Goal: Task Accomplishment & Management: Manage account settings

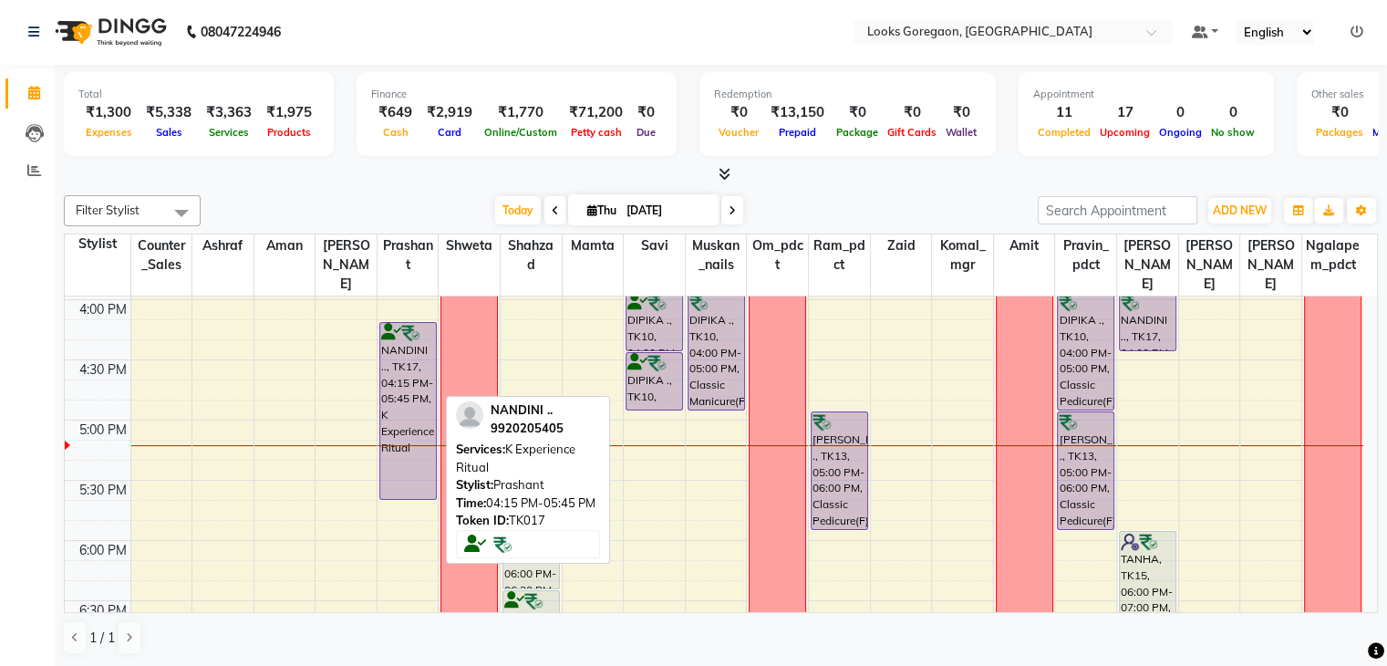
scroll to position [729, 0]
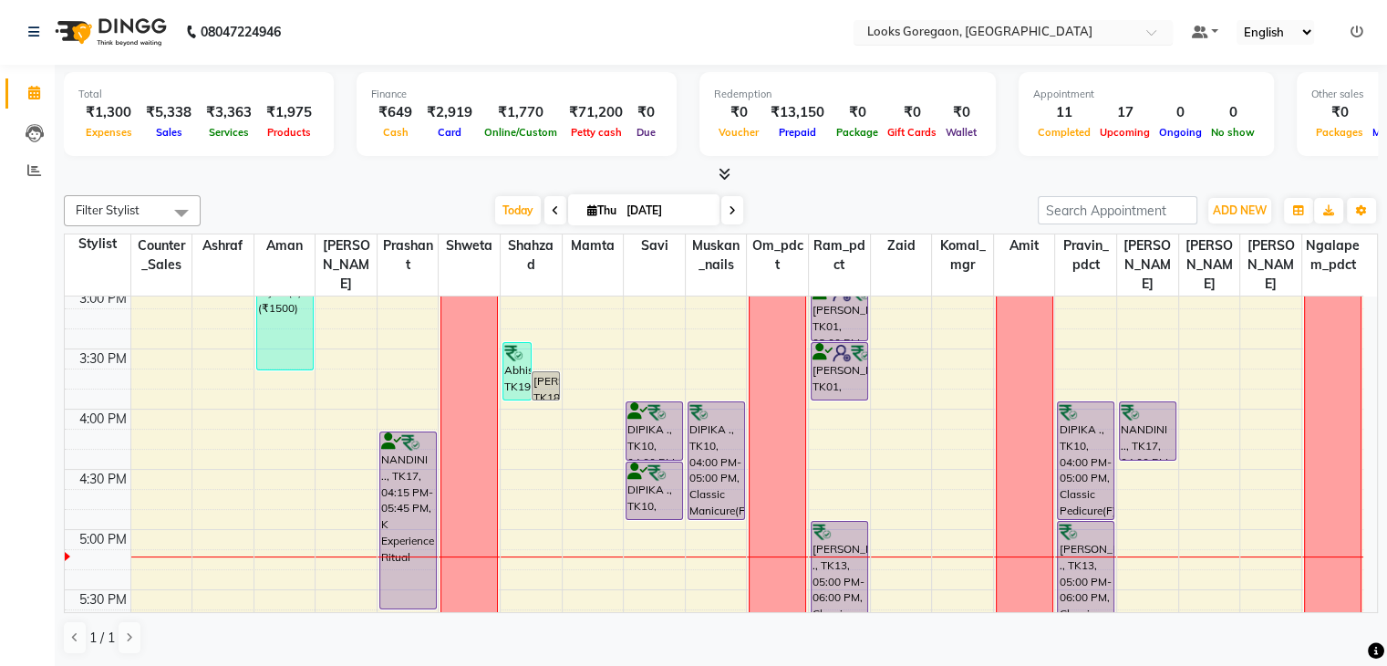
drag, startPoint x: 964, startPoint y: 26, endPoint x: 964, endPoint y: 36, distance: 10.0
click at [964, 26] on input "text" at bounding box center [995, 34] width 264 height 18
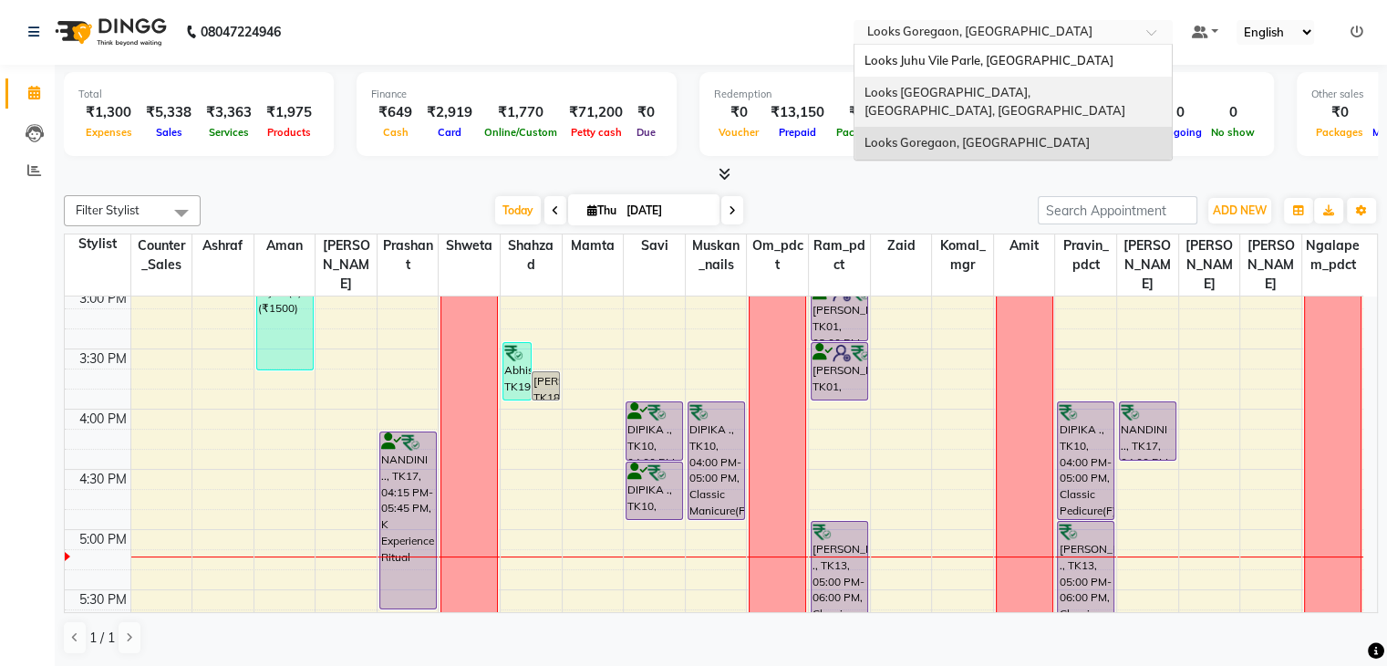
click at [966, 89] on span "Looks Juhu Marriott, Mumbai, Mumbai" at bounding box center [993, 101] width 261 height 33
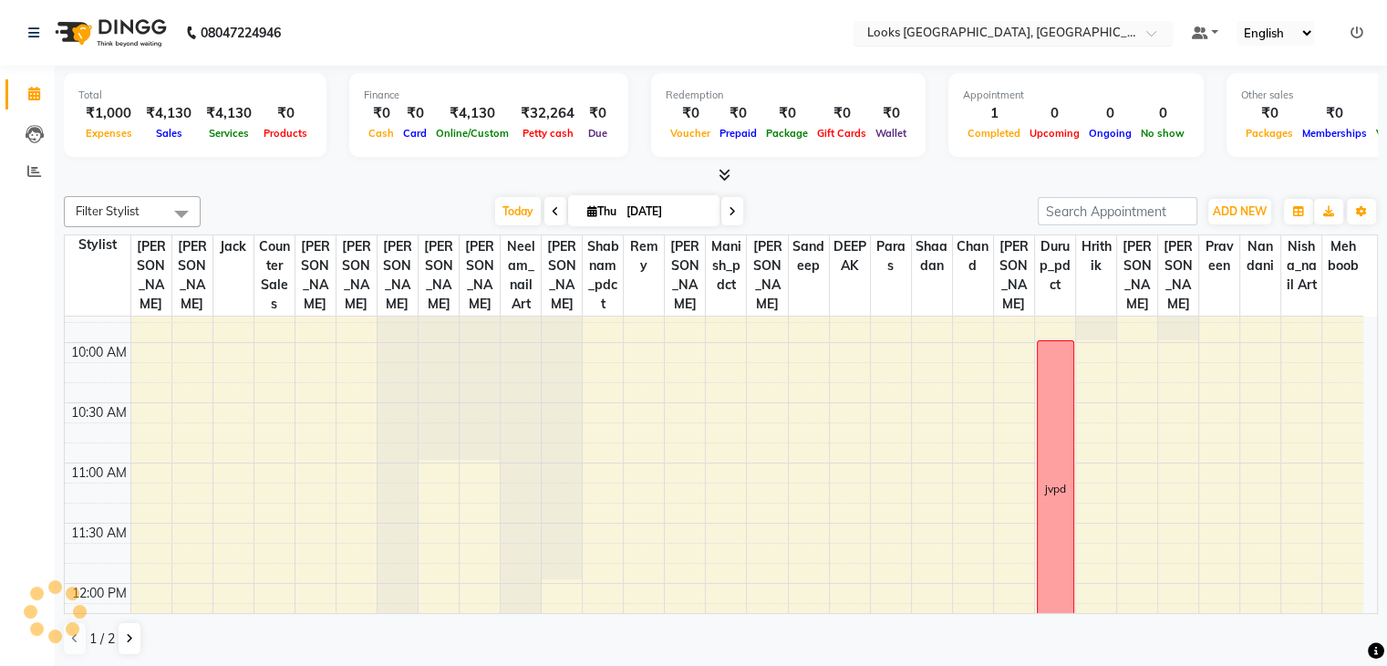
click at [952, 32] on input "text" at bounding box center [995, 35] width 264 height 18
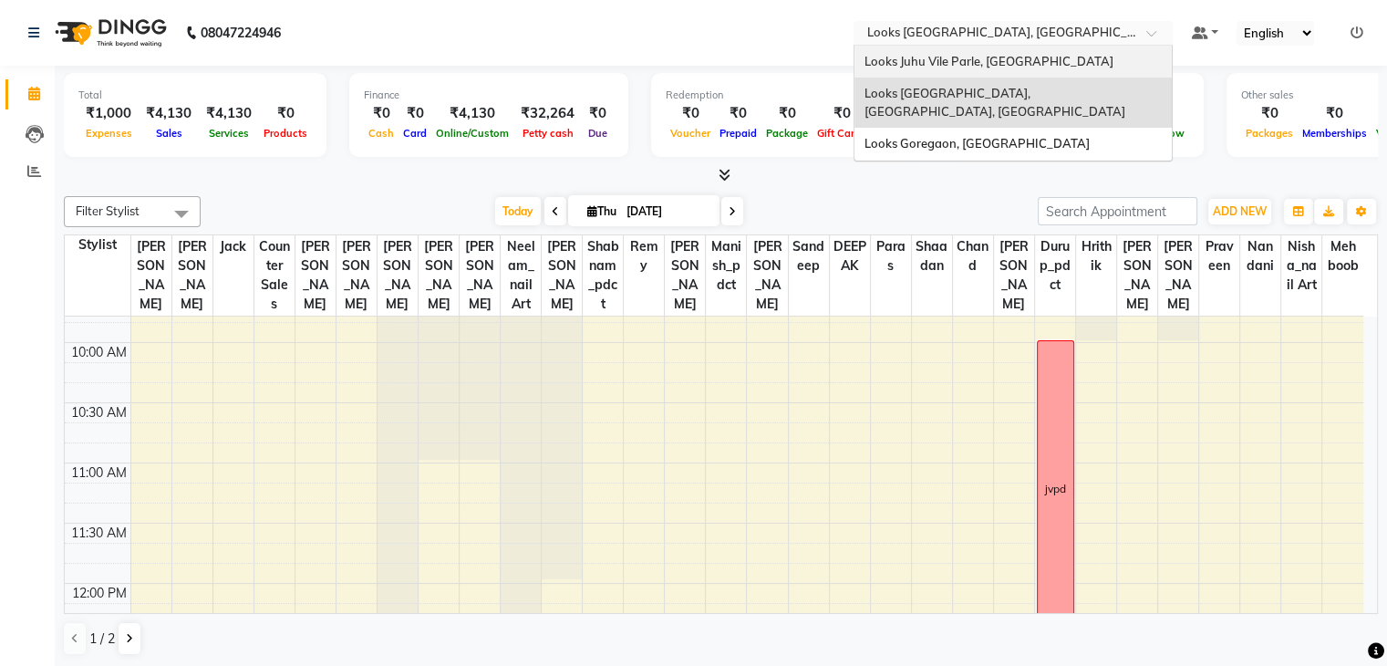
click at [944, 66] on span "Looks Juhu Vile Parle, [GEOGRAPHIC_DATA]" at bounding box center [987, 61] width 249 height 15
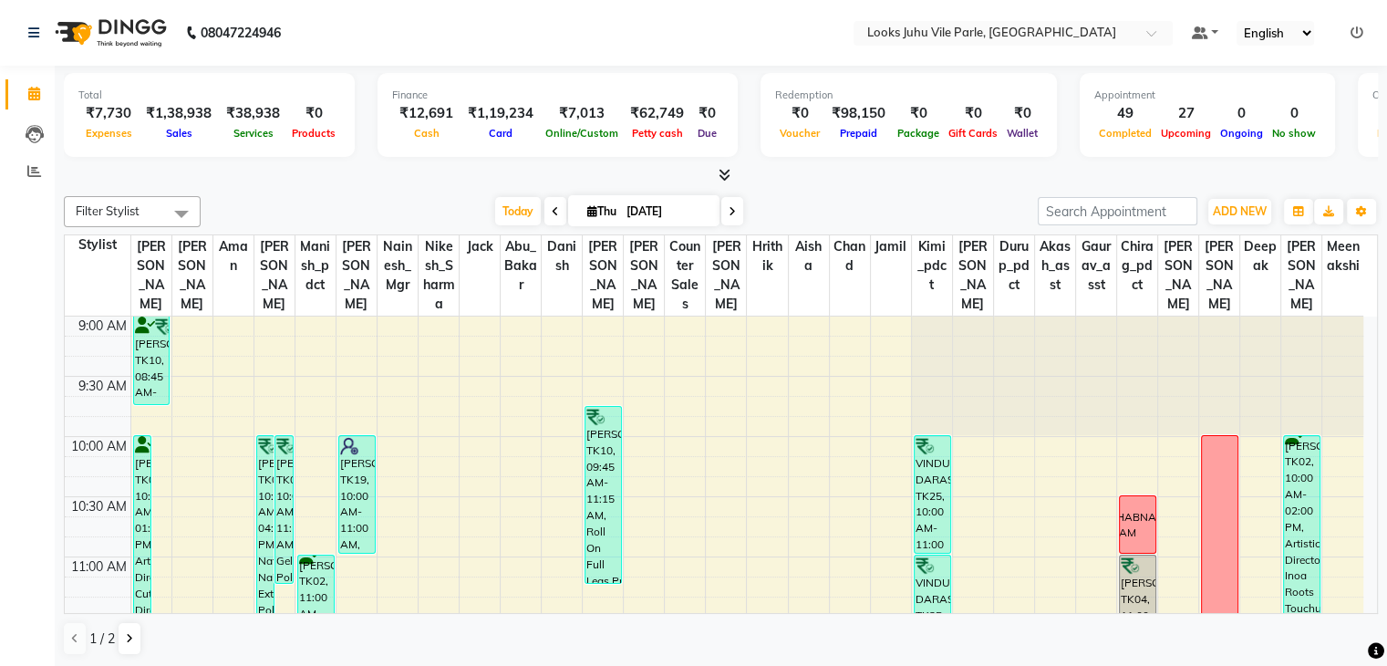
click at [720, 176] on icon at bounding box center [724, 175] width 12 height 14
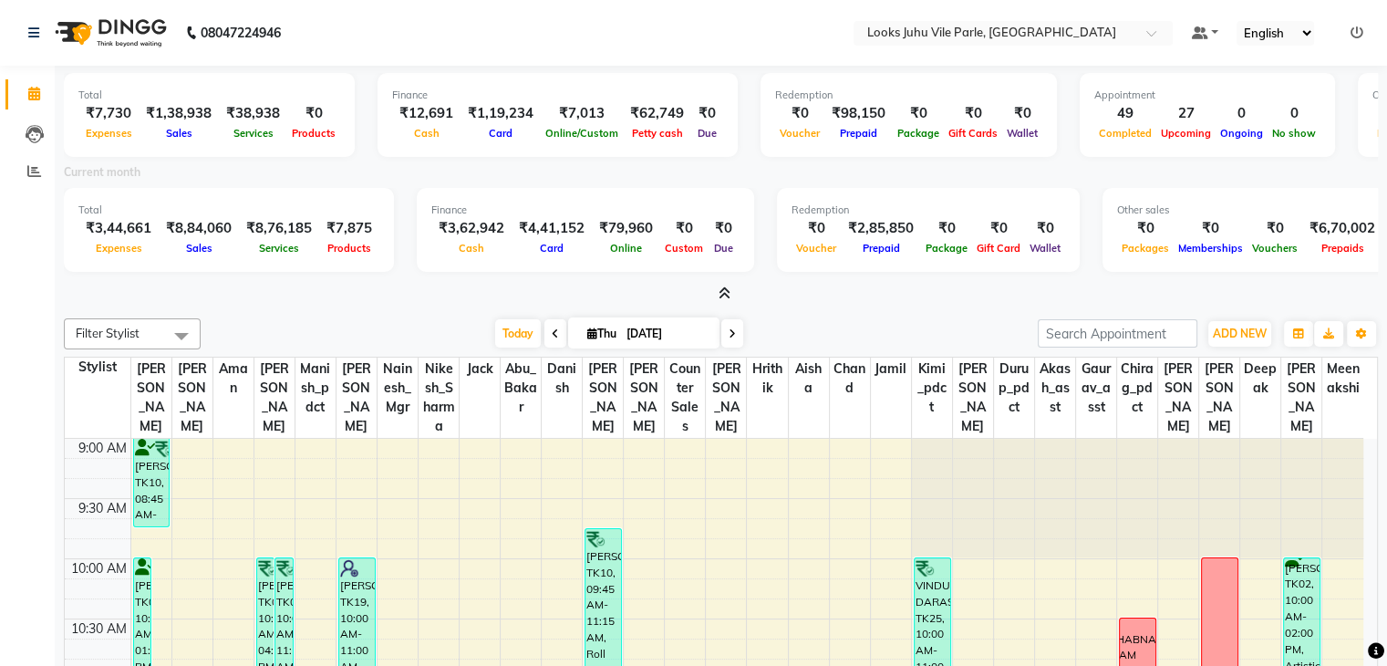
click at [1353, 35] on icon at bounding box center [1356, 32] width 13 height 13
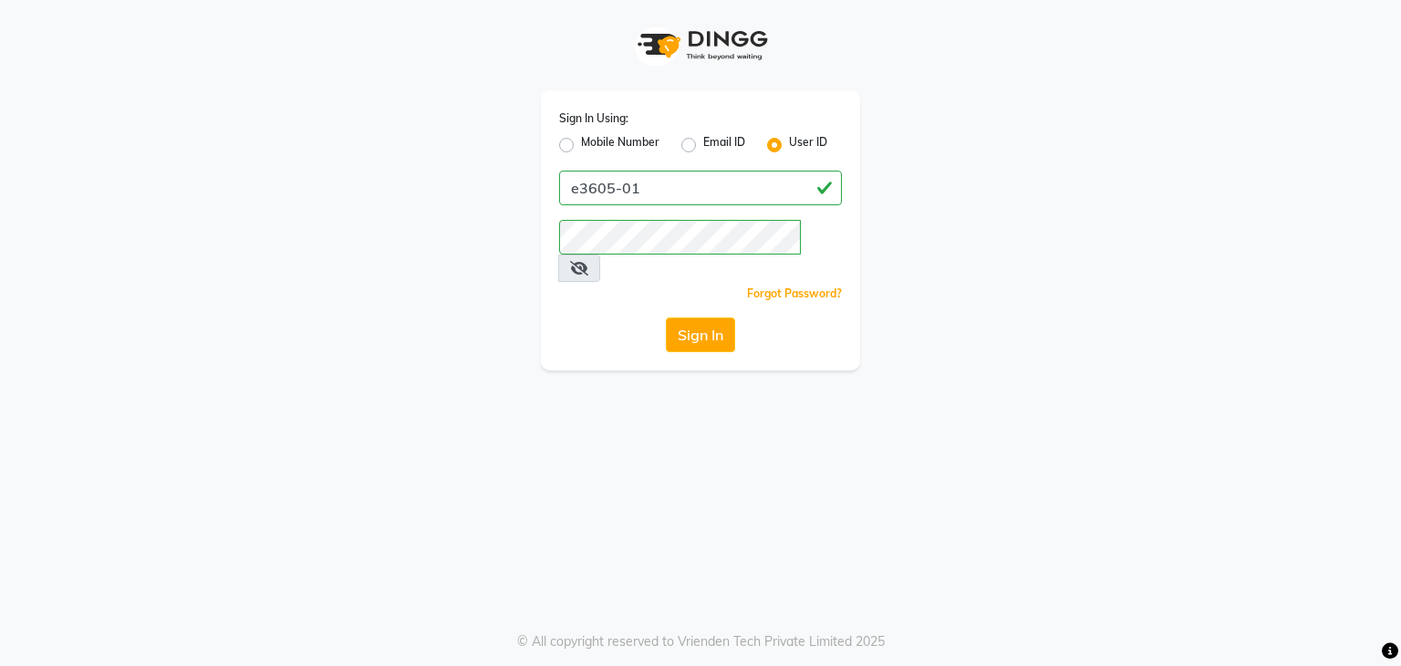
click at [587, 284] on div "Forgot Password?" at bounding box center [700, 293] width 283 height 19
click at [680, 290] on div "Sign In Using: Mobile Number Email ID User ID e3605-01 Remember me Forgot Passw…" at bounding box center [700, 230] width 319 height 280
click at [697, 317] on button "Sign In" at bounding box center [700, 334] width 69 height 35
